Goal: Check status: Check status

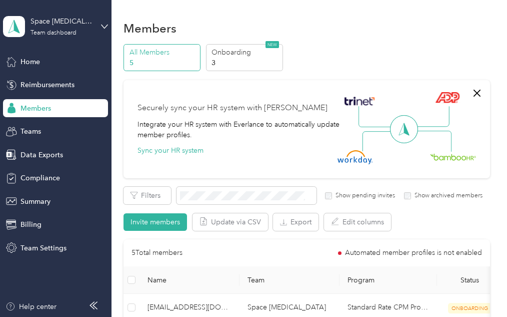
scroll to position [150, 0]
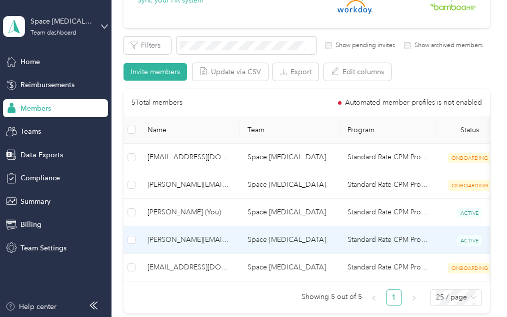
click at [203, 239] on span "[PERSON_NAME][EMAIL_ADDRESS][DOMAIN_NAME]" at bounding box center [190, 239] width 84 height 11
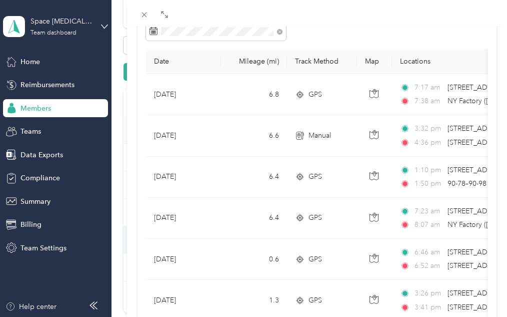
scroll to position [100, 0]
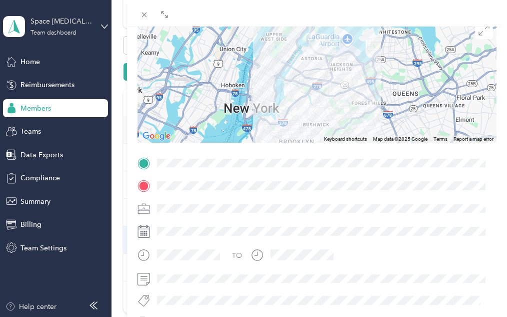
scroll to position [50, 0]
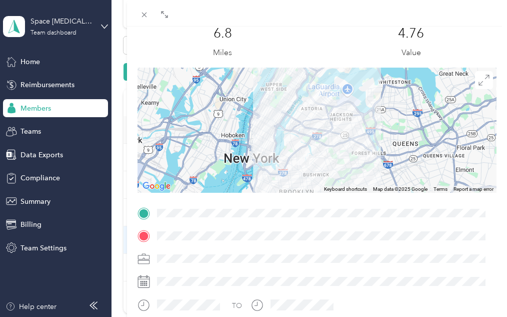
click at [325, 96] on div at bounding box center [318, 130] width 360 height 125
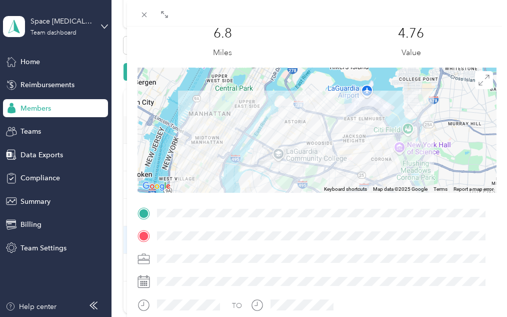
click at [309, 100] on div at bounding box center [318, 130] width 360 height 125
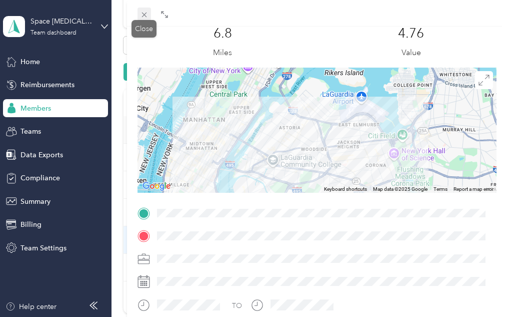
click at [141, 16] on icon at bounding box center [144, 15] width 9 height 9
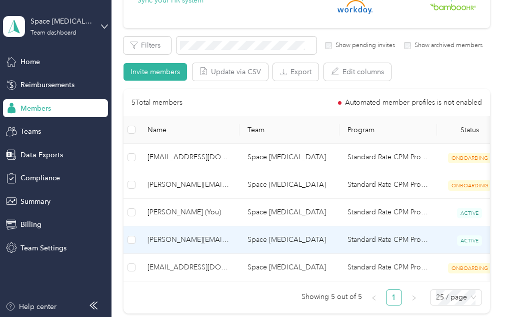
click at [204, 237] on span "[PERSON_NAME][EMAIL_ADDRESS][DOMAIN_NAME]" at bounding box center [190, 239] width 84 height 11
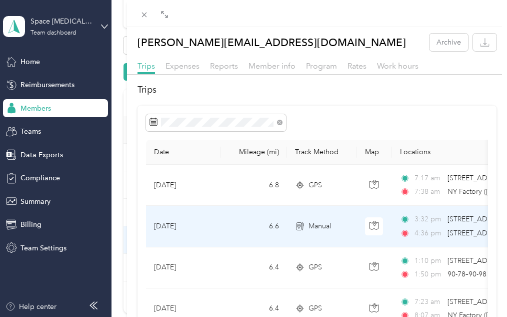
click at [472, 223] on span "[STREET_ADDRESS]" at bounding box center [480, 219] width 64 height 9
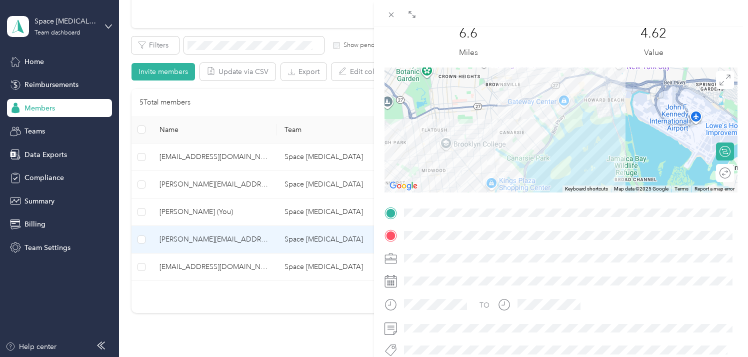
scroll to position [144, 0]
